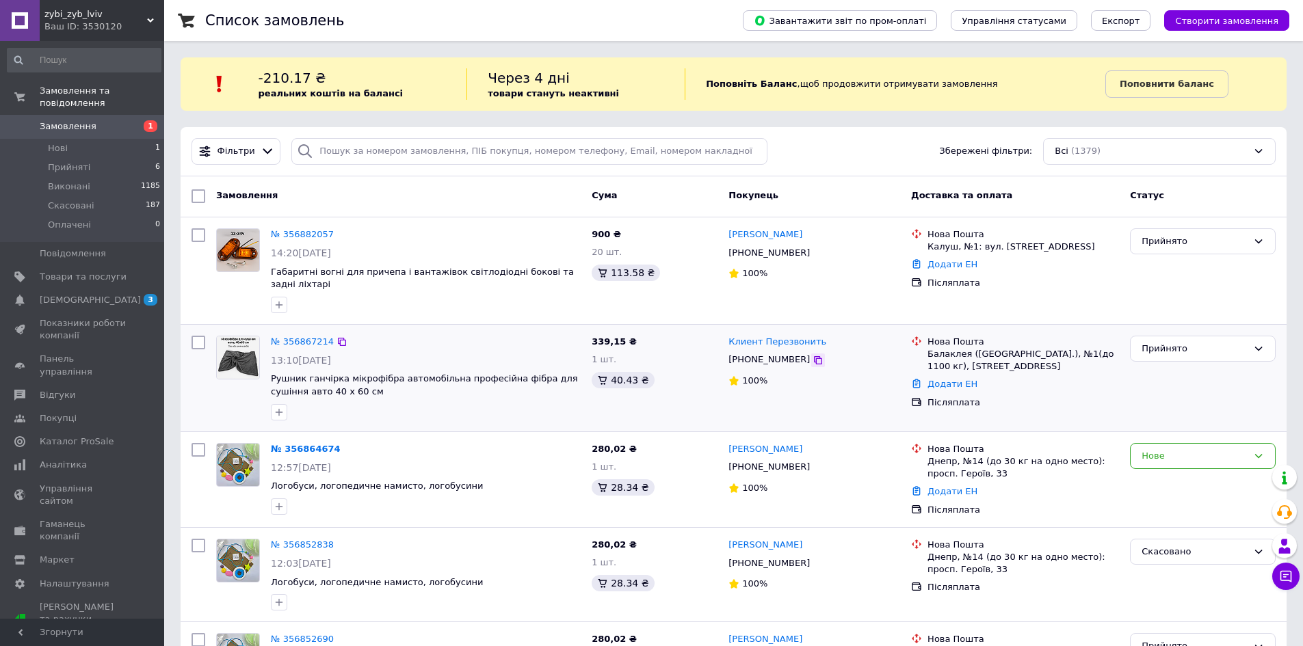
drag, startPoint x: 805, startPoint y: 359, endPoint x: 720, endPoint y: 455, distance: 127.9
click at [813, 358] on icon at bounding box center [818, 360] width 11 height 11
click at [786, 343] on link "Клиент Перезвонить" at bounding box center [778, 342] width 98 height 13
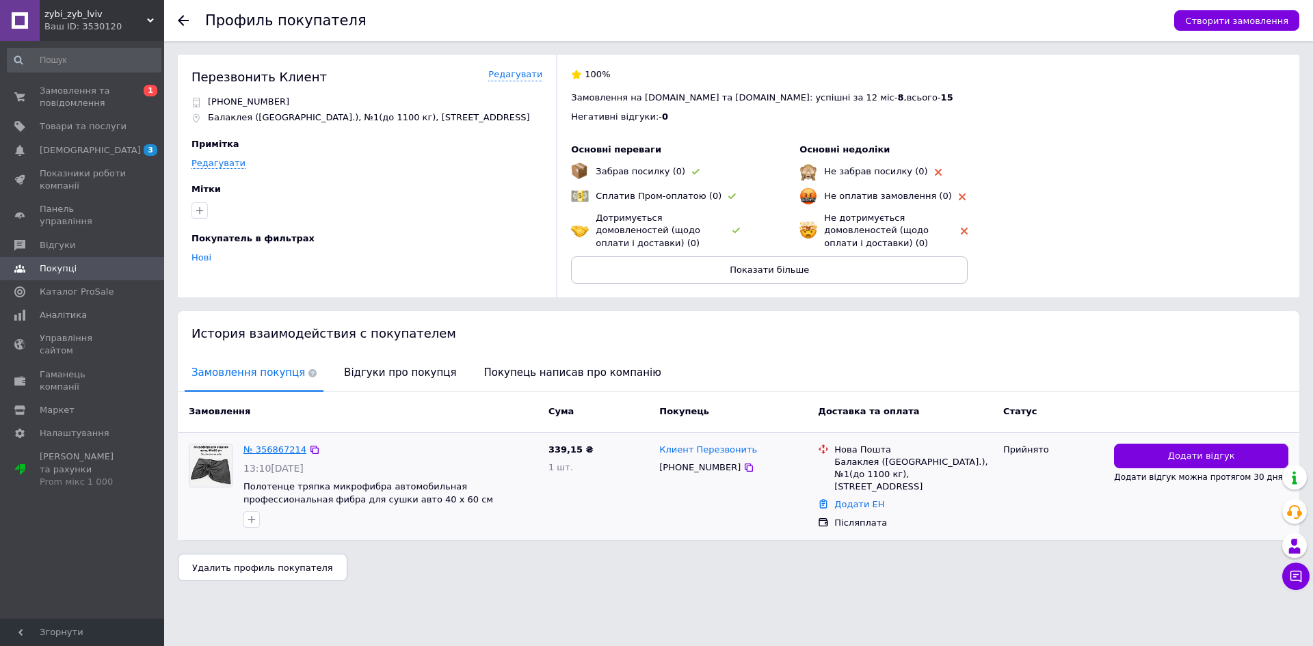
click at [279, 450] on link "№ 356867214" at bounding box center [275, 450] width 63 height 10
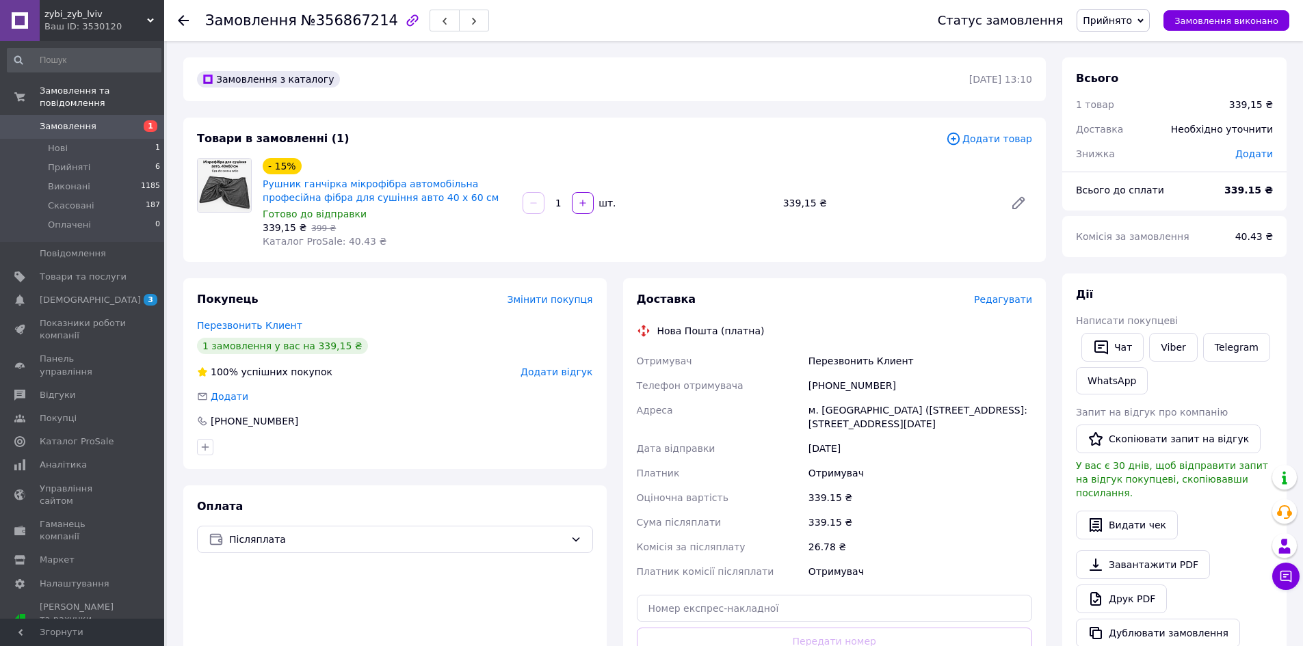
click at [184, 22] on icon at bounding box center [183, 20] width 11 height 11
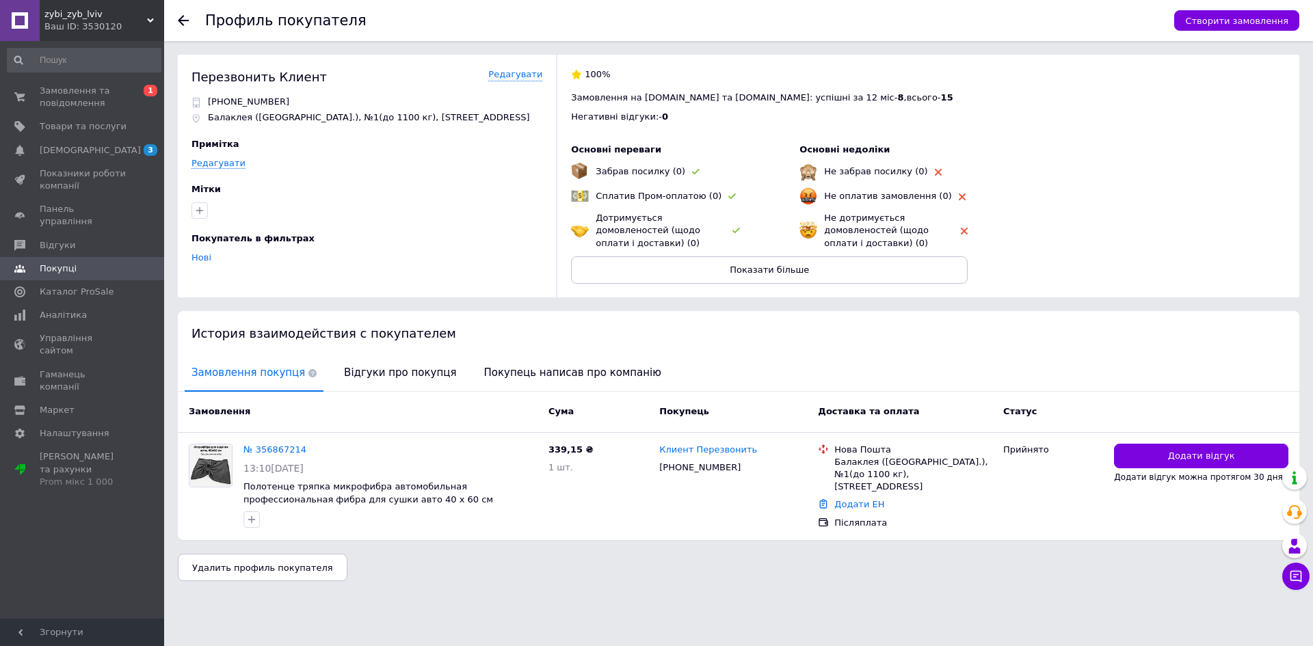
click at [180, 18] on icon at bounding box center [183, 20] width 11 height 11
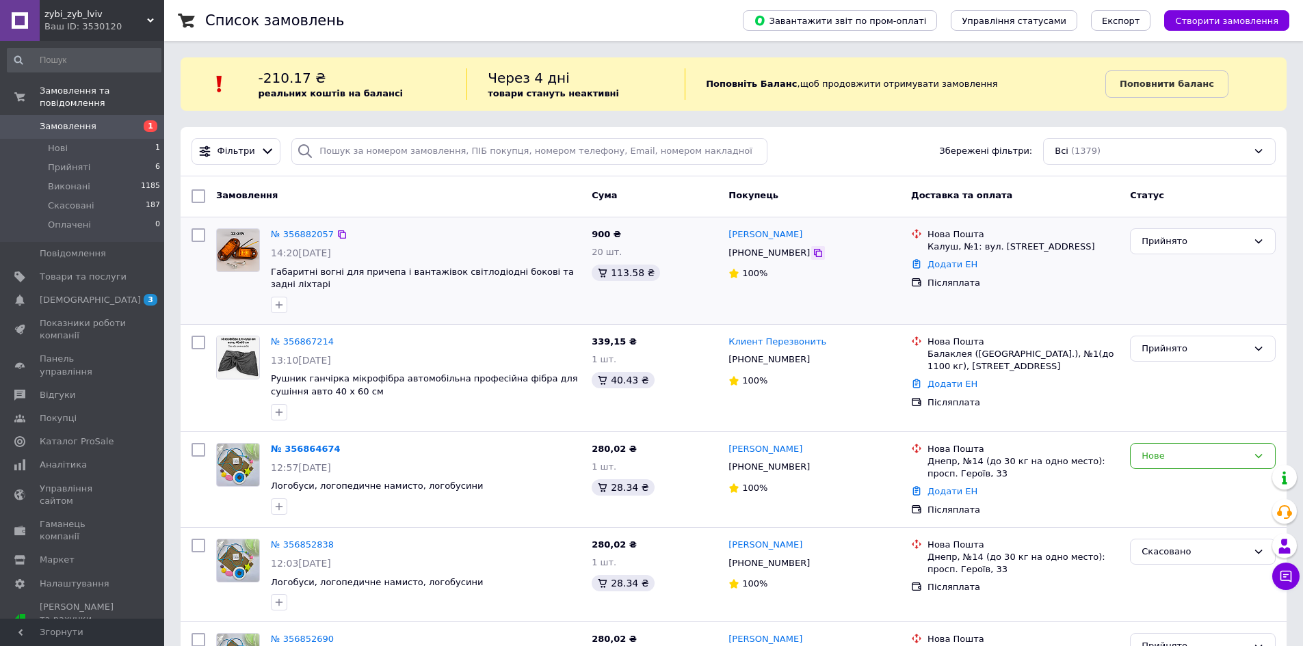
click at [813, 253] on icon at bounding box center [818, 253] width 11 height 11
